Goal: Task Accomplishment & Management: Manage account settings

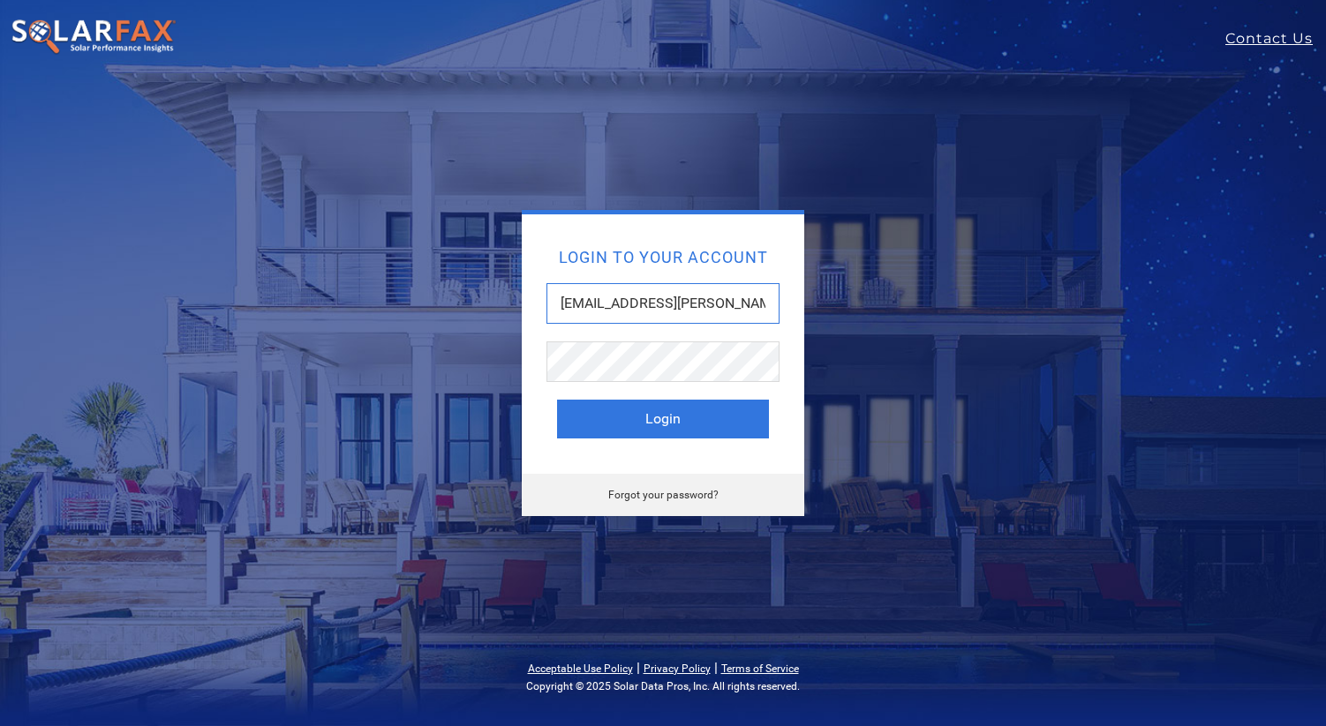
drag, startPoint x: 713, startPoint y: 303, endPoint x: 312, endPoint y: 297, distance: 401.7
click at [312, 301] on div "Login to your account miles.j.young@gmail.com Login Forgot your password?" at bounding box center [663, 363] width 777 height 306
paste input "angel@cal-solar.com"
type input "angel@cal-solar.comm"
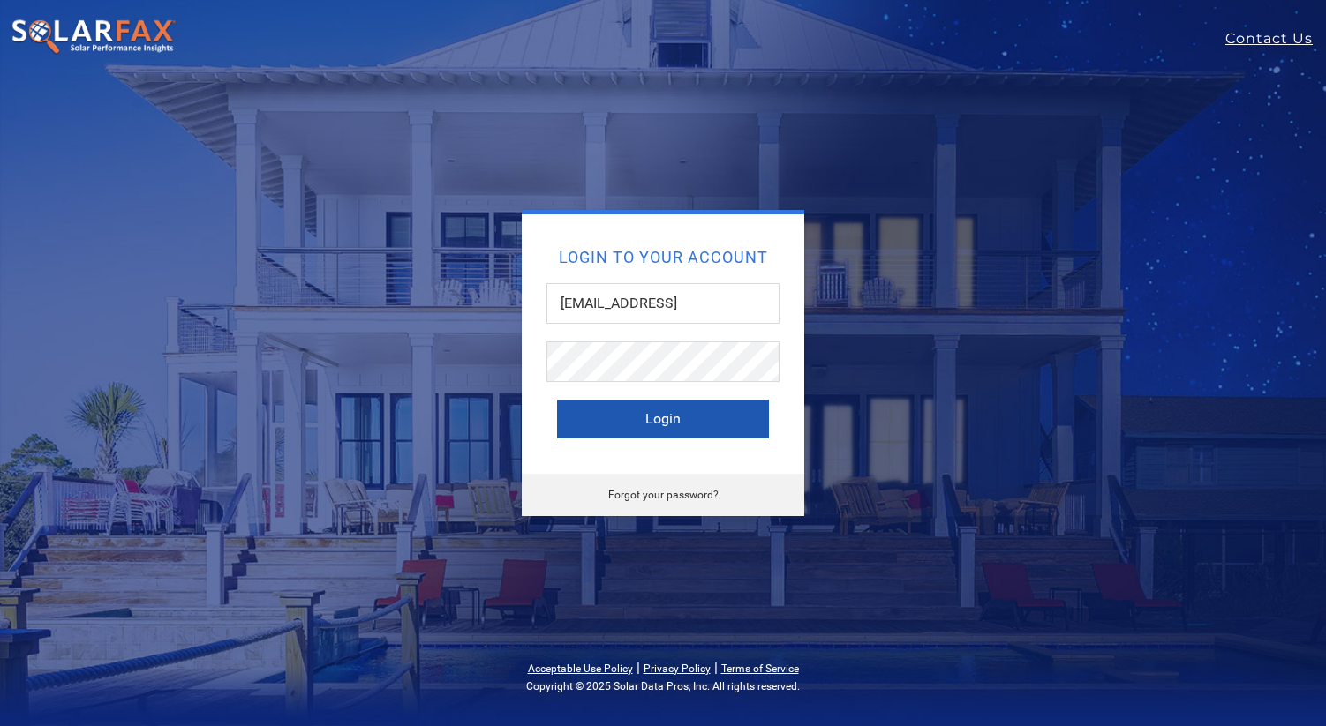
click at [607, 425] on button "Login" at bounding box center [663, 419] width 212 height 39
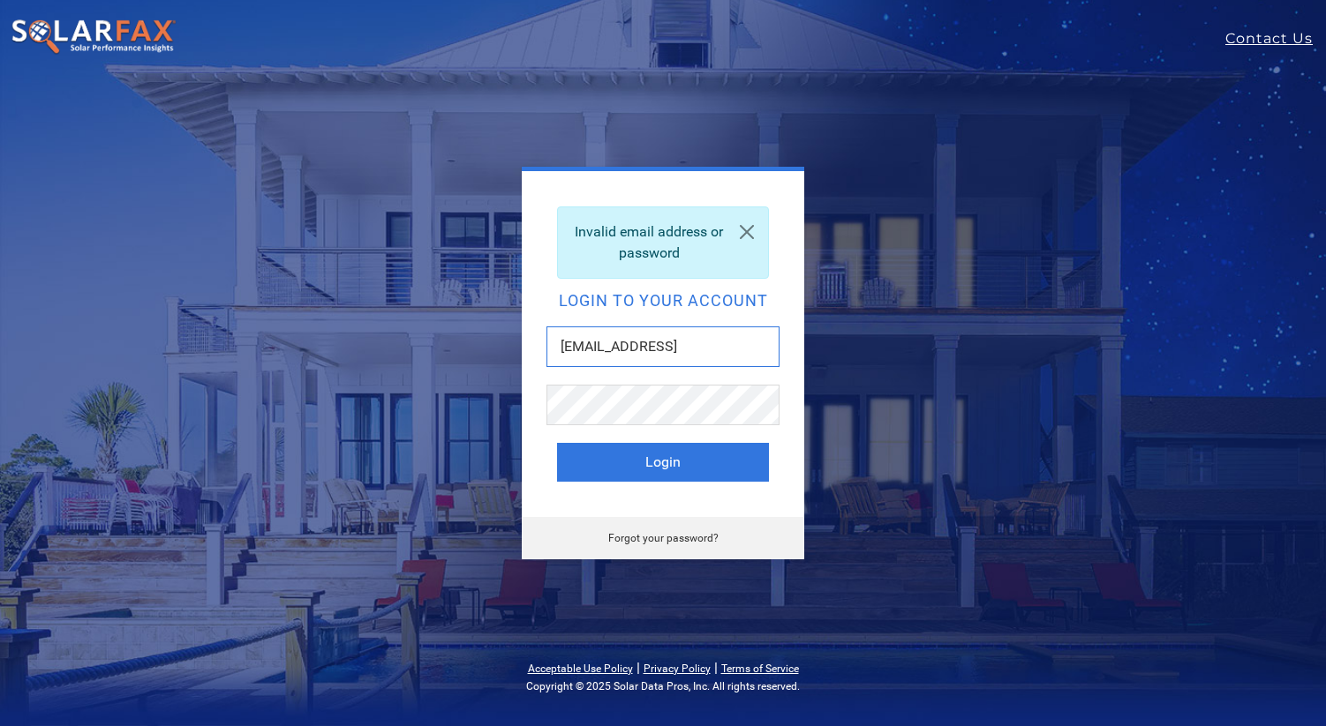
click at [705, 340] on input "[EMAIL_ADDRESS]" at bounding box center [662, 347] width 233 height 41
type input "[EMAIL_ADDRESS][DOMAIN_NAME]"
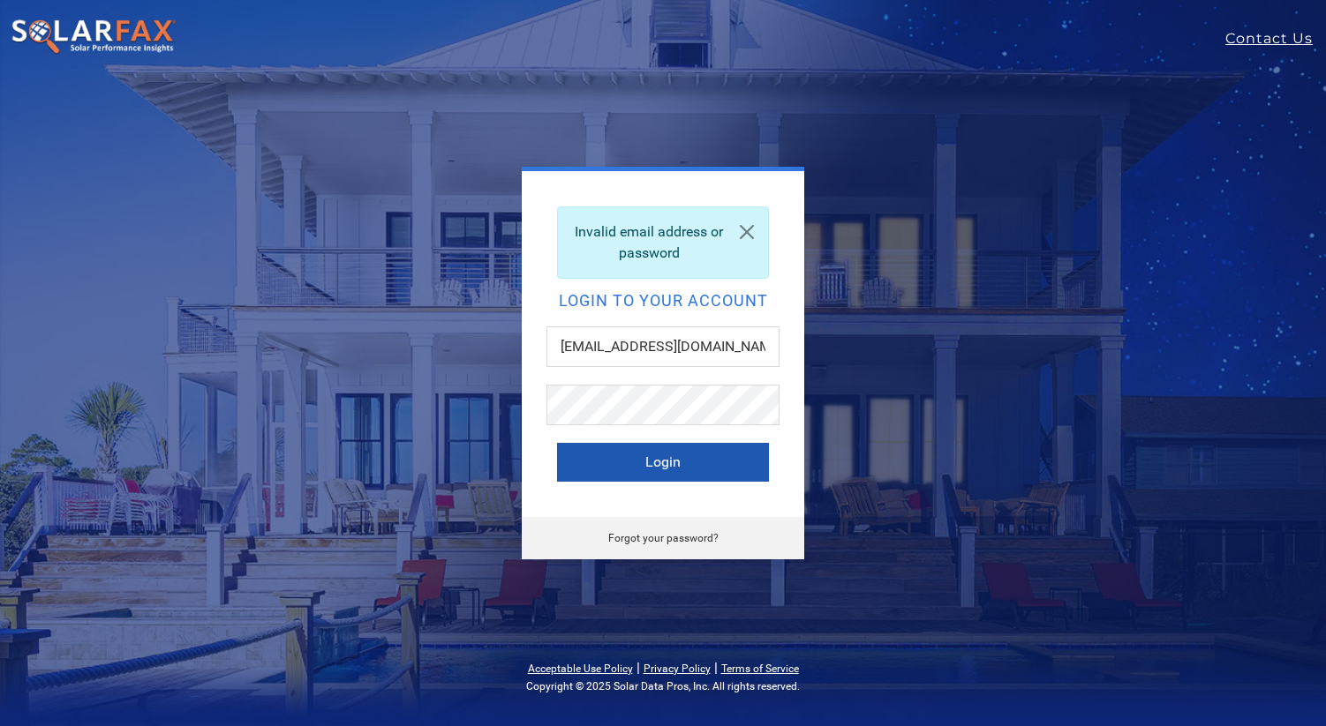
click at [606, 455] on button "Login" at bounding box center [663, 462] width 212 height 39
